Goal: Transaction & Acquisition: Book appointment/travel/reservation

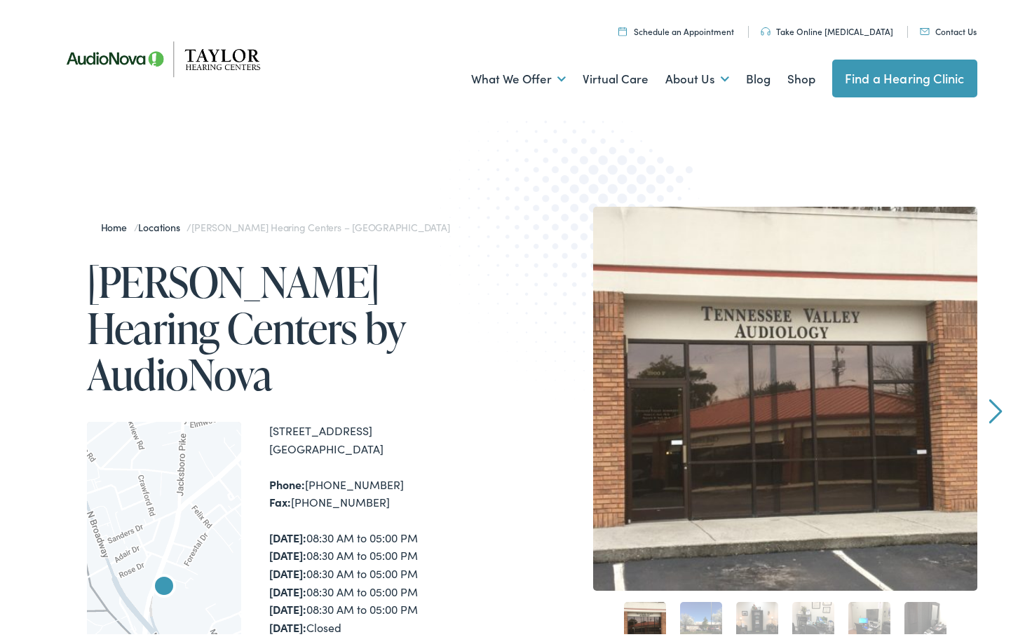
click at [693, 28] on link "Schedule an Appointment" at bounding box center [676, 28] width 116 height 12
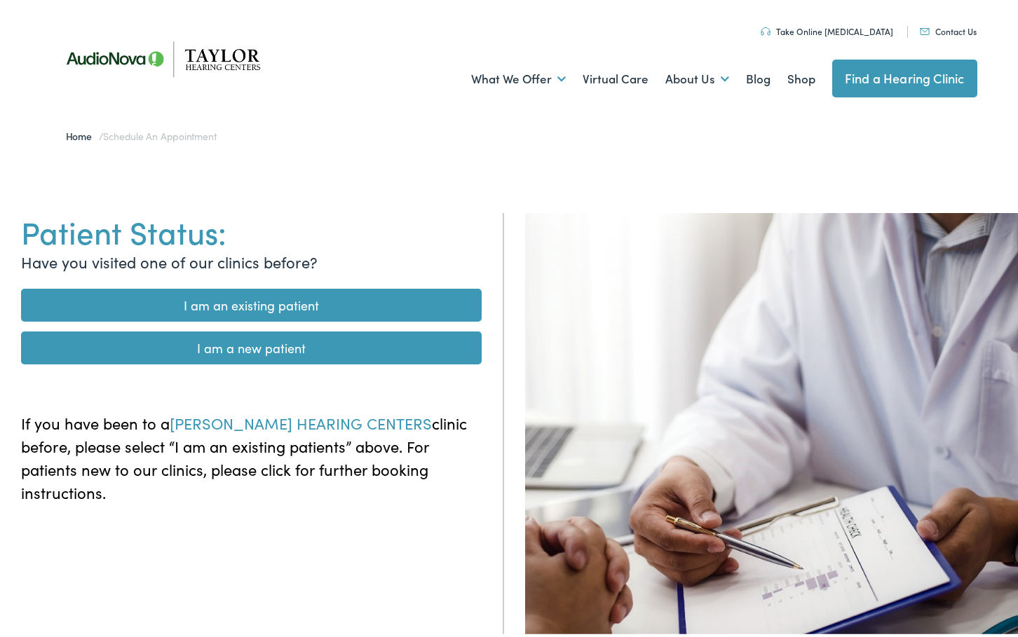
click at [266, 343] on link "I am a new patient" at bounding box center [251, 344] width 461 height 33
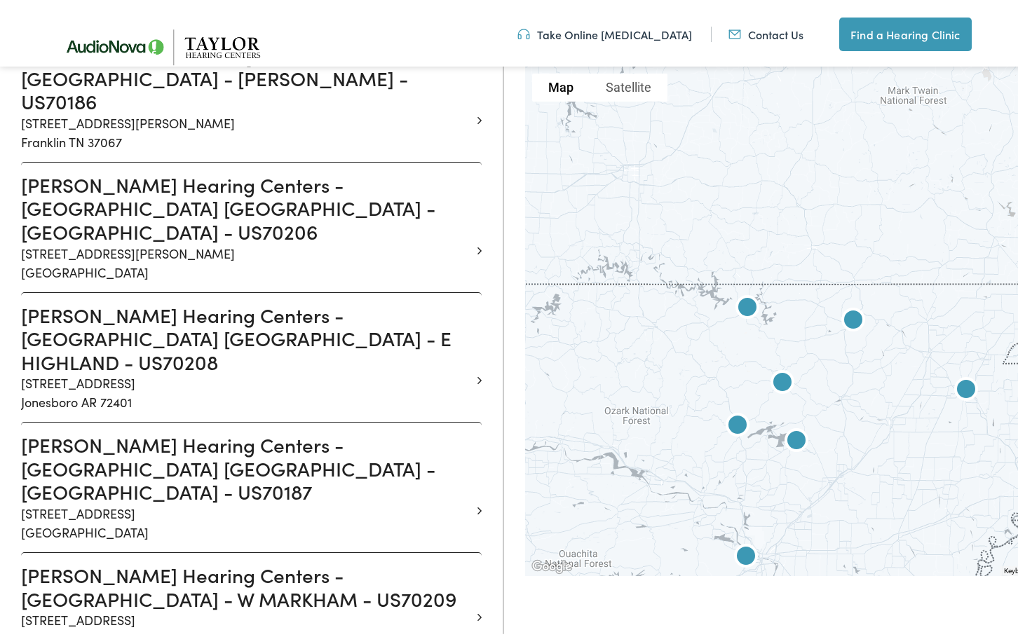
scroll to position [841, 0]
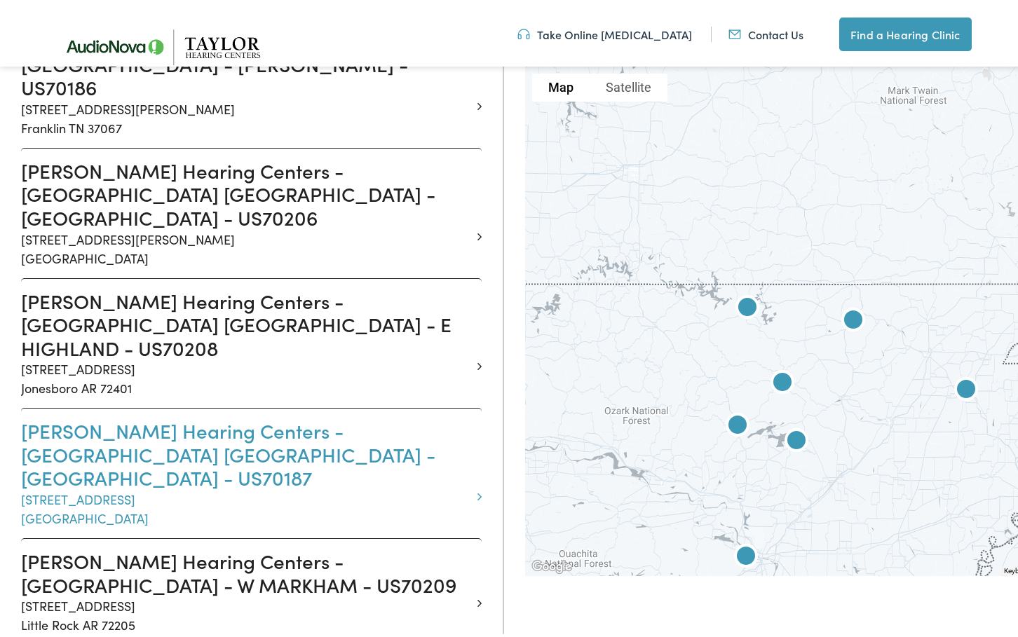
click at [294, 486] on p "2900 Tazewell Pike Suite F Knoxville TN 37918" at bounding box center [246, 505] width 450 height 38
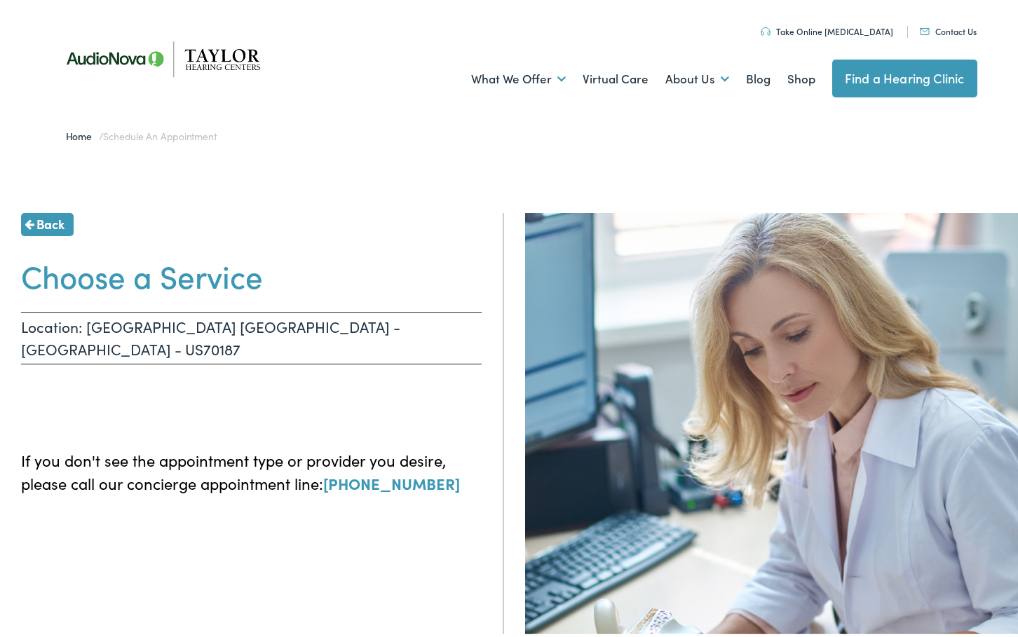
click at [201, 325] on p "Location: KNOXVILLE TN - TAZEWELL - US70187" at bounding box center [251, 334] width 461 height 53
